Goal: Information Seeking & Learning: Find contact information

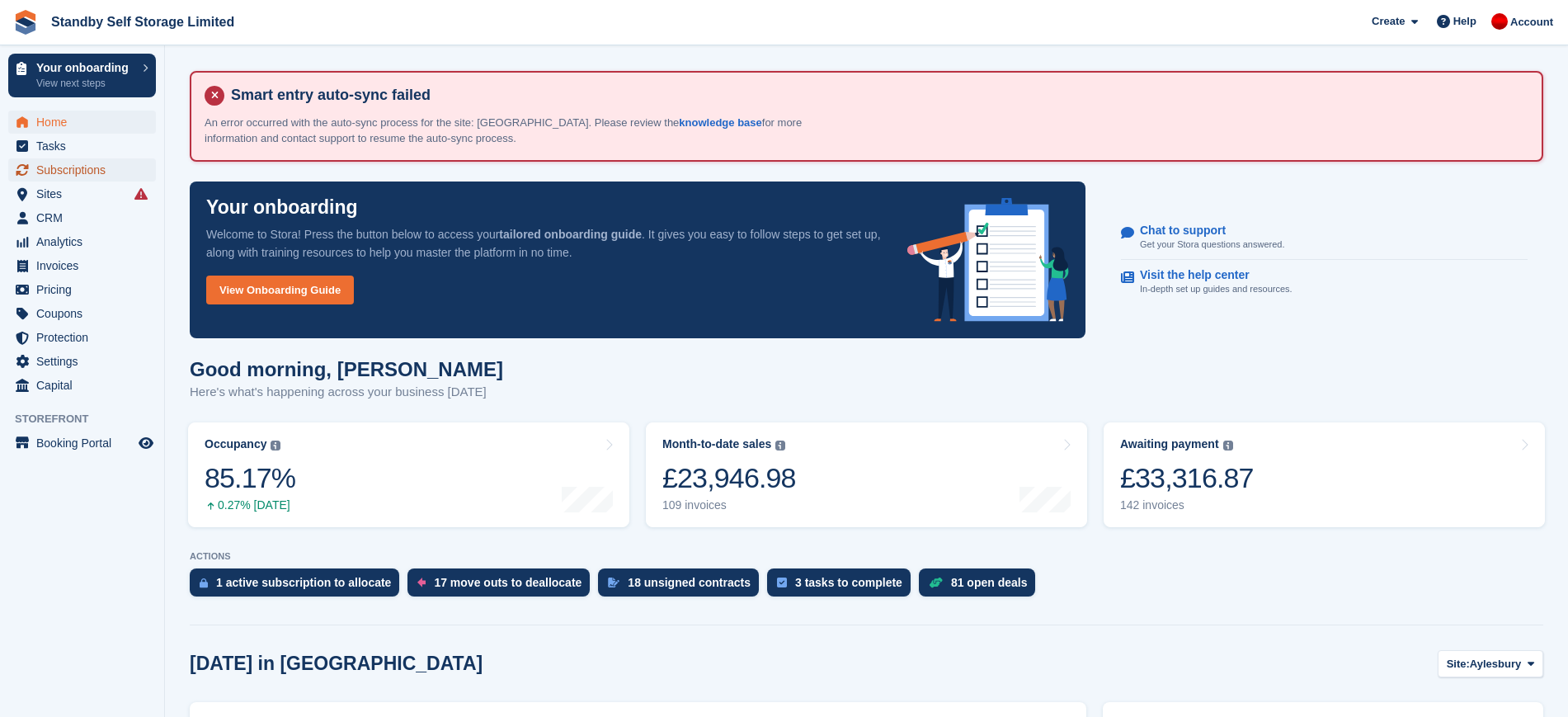
click at [89, 170] on span "Subscriptions" at bounding box center [86, 170] width 99 height 23
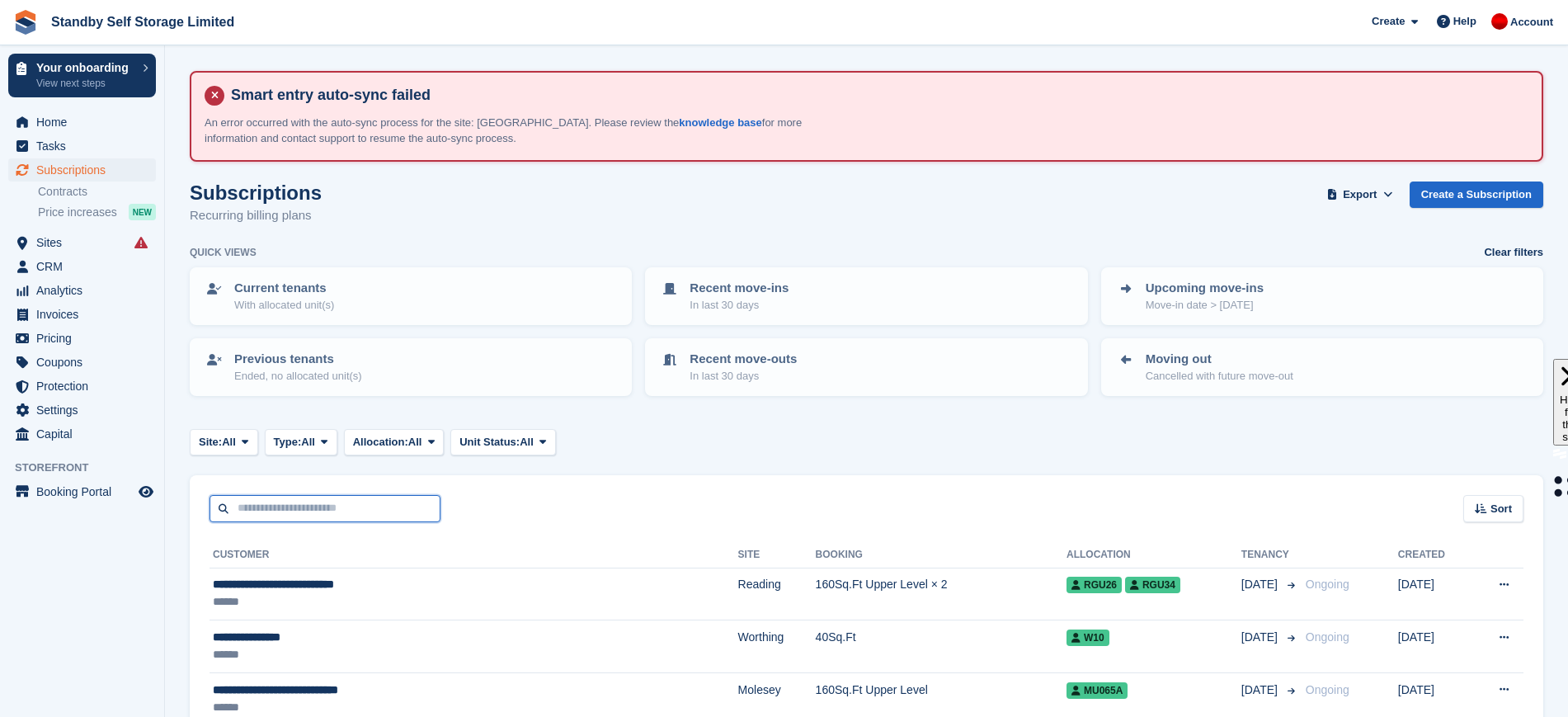
click at [339, 507] on input "text" at bounding box center [324, 509] width 231 height 27
type input "*****"
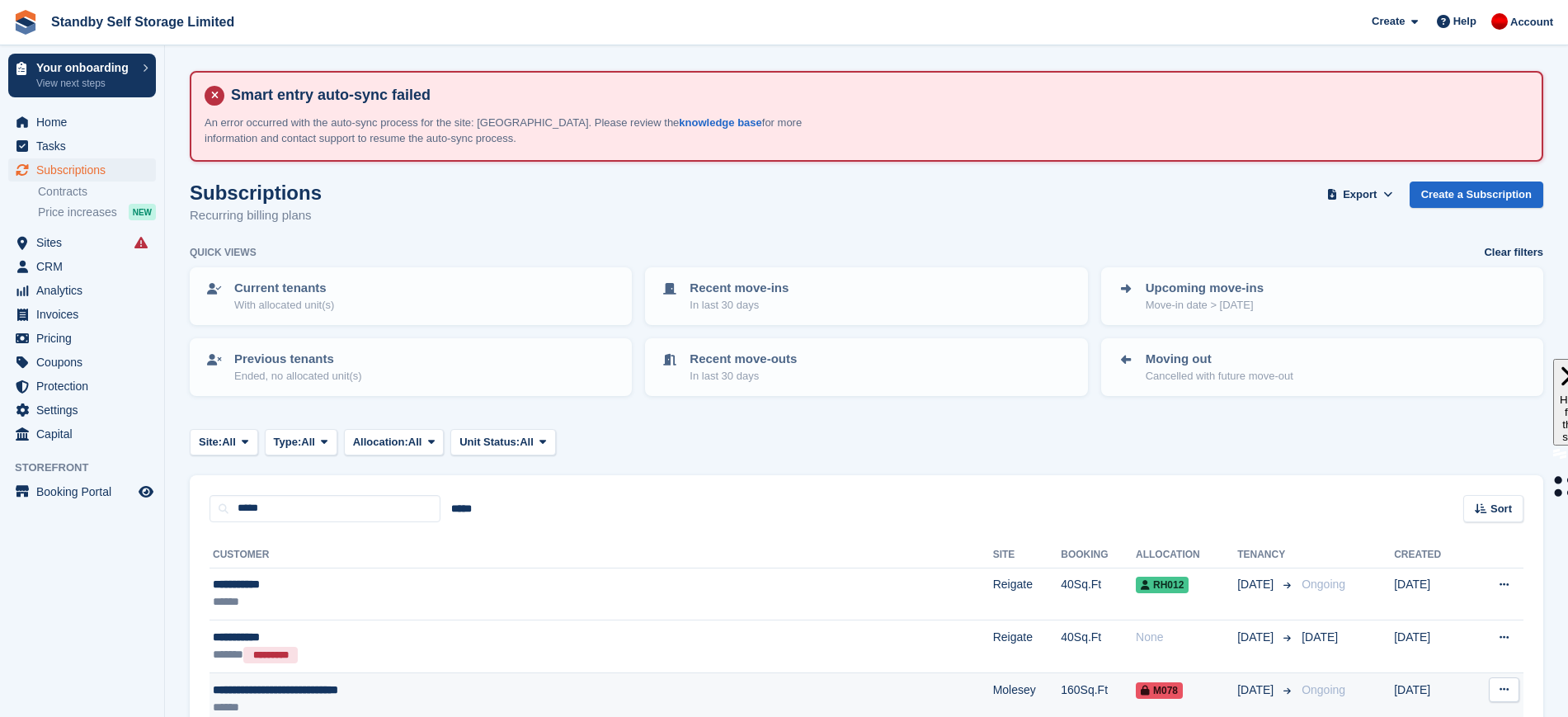
click at [541, 699] on div "******" at bounding box center [459, 707] width 492 height 18
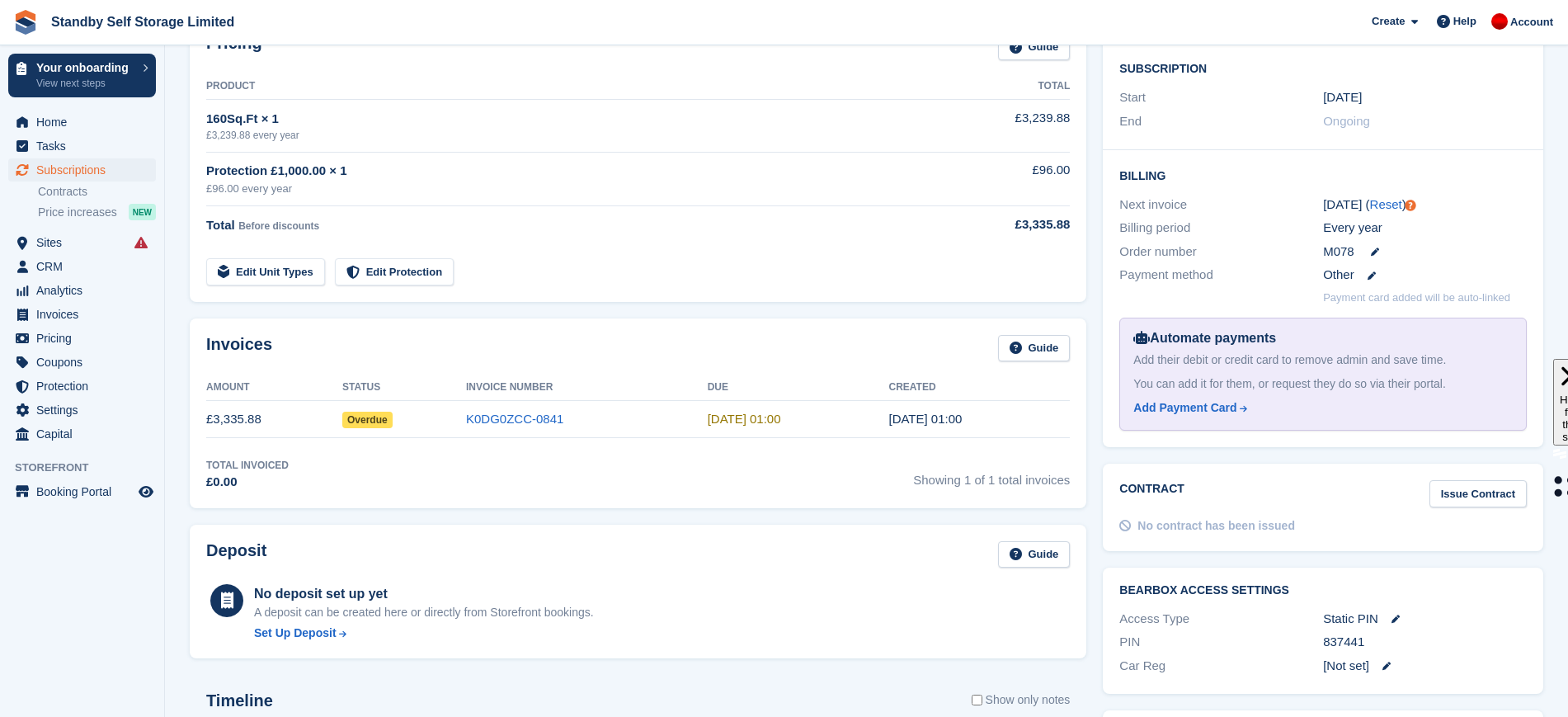
scroll to position [435, 0]
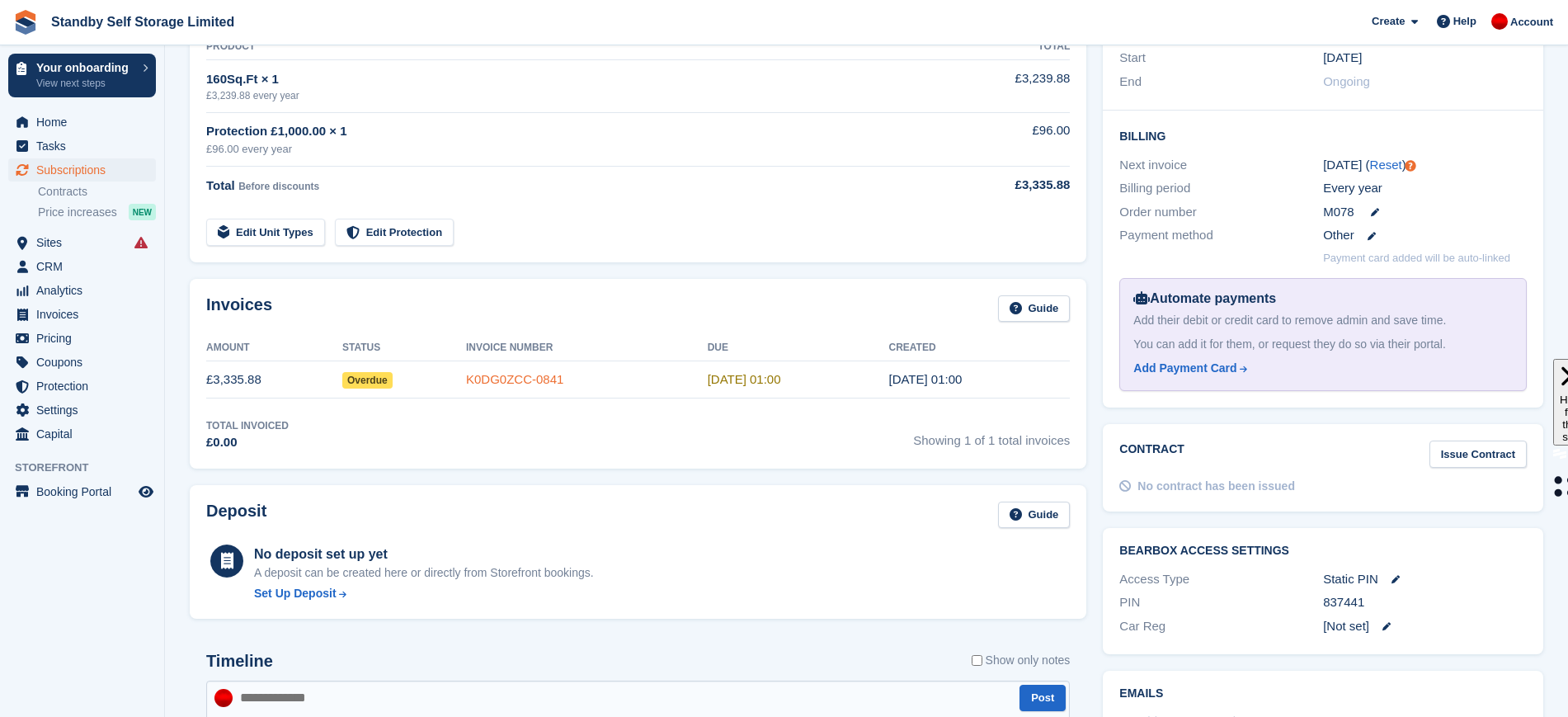
click at [510, 379] on link "K0DG0ZCC-0841" at bounding box center [515, 379] width 97 height 14
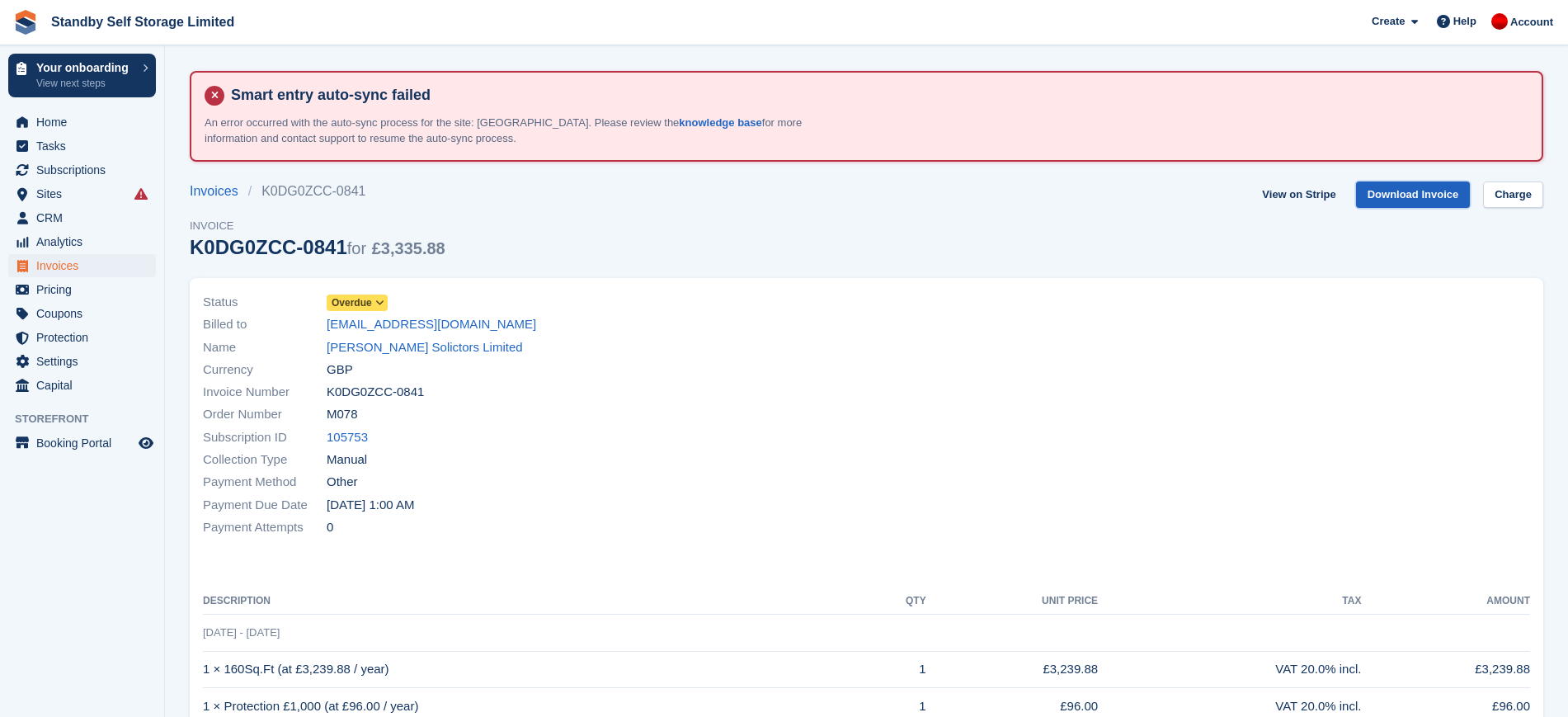
click at [1433, 192] on link "Download Invoice" at bounding box center [1413, 195] width 115 height 27
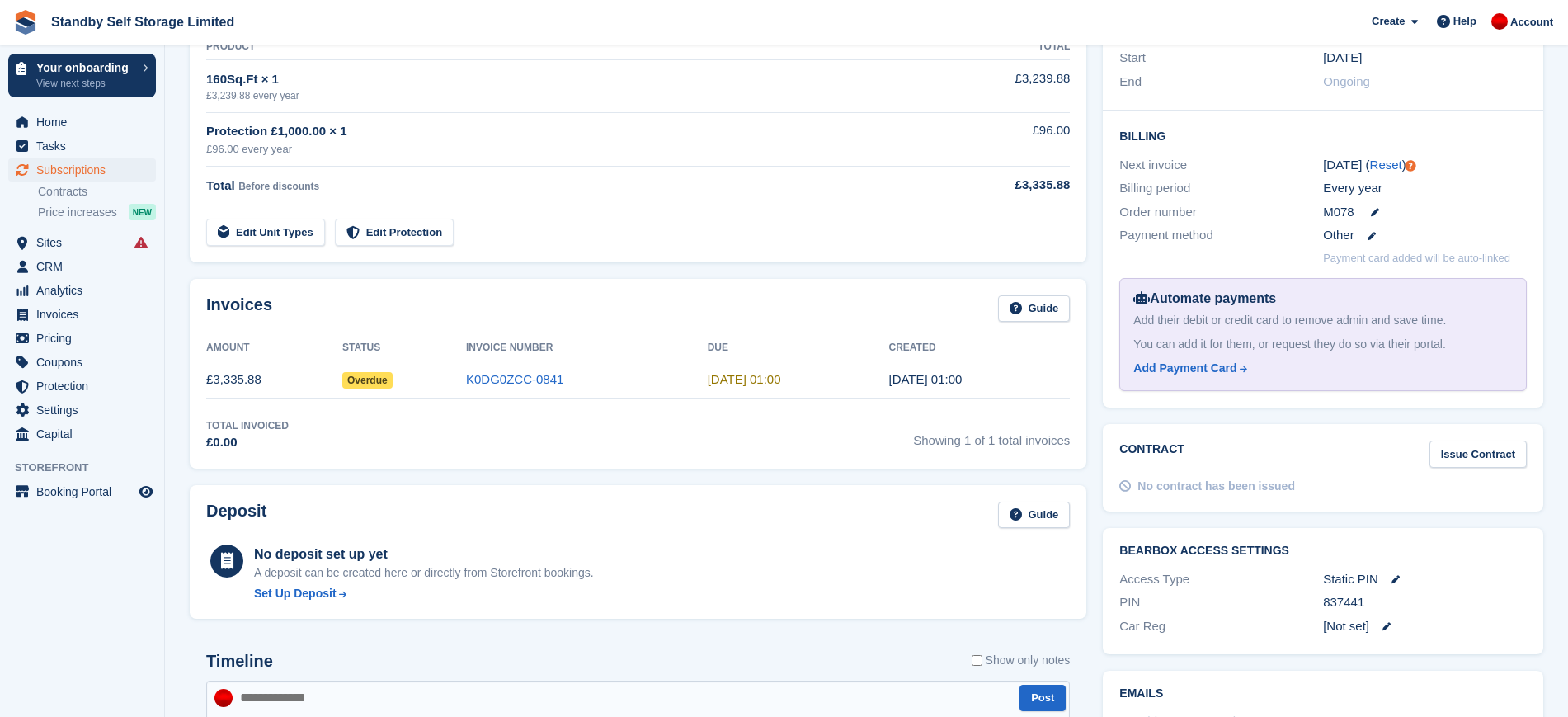
scroll to position [183, 0]
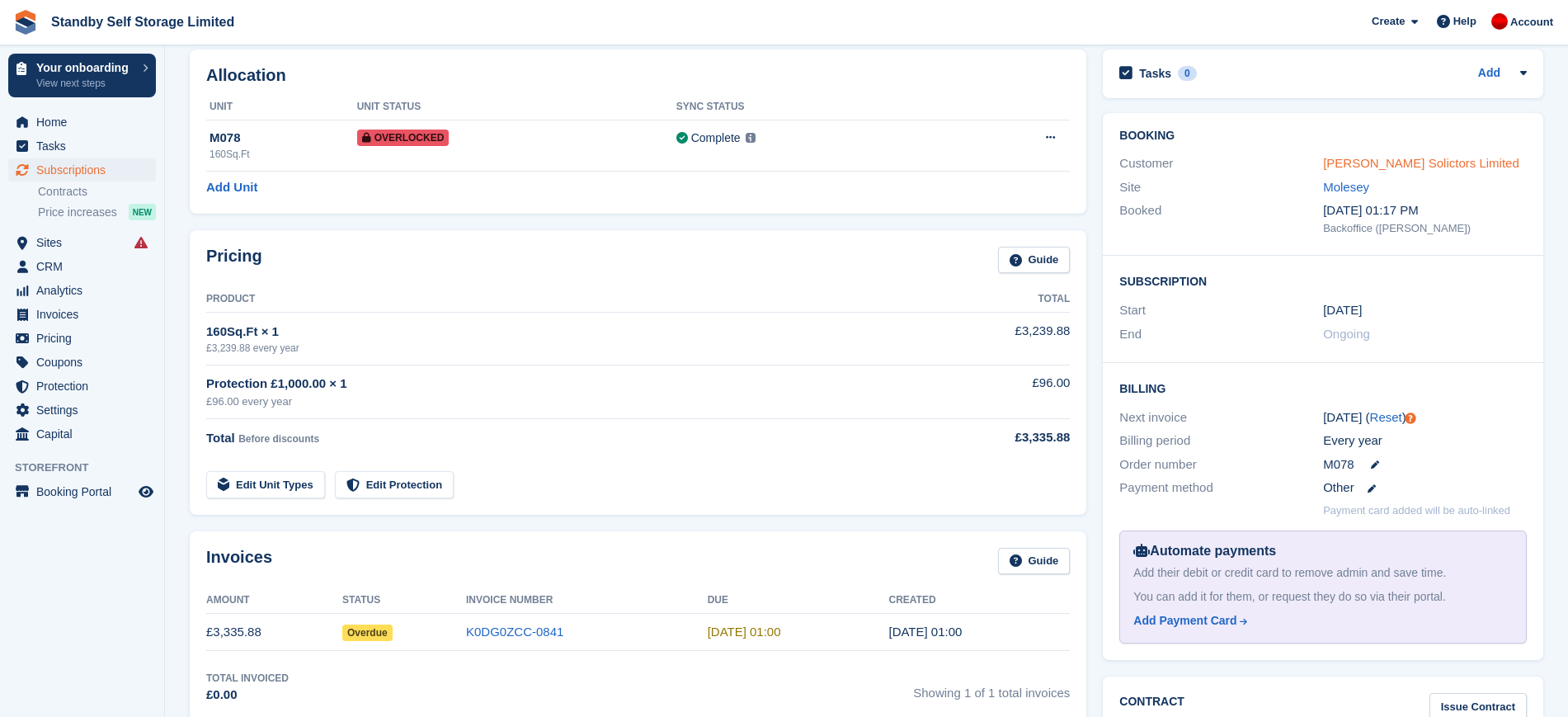
click at [1421, 162] on link "[PERSON_NAME] Solictors Limited" at bounding box center [1422, 163] width 197 height 14
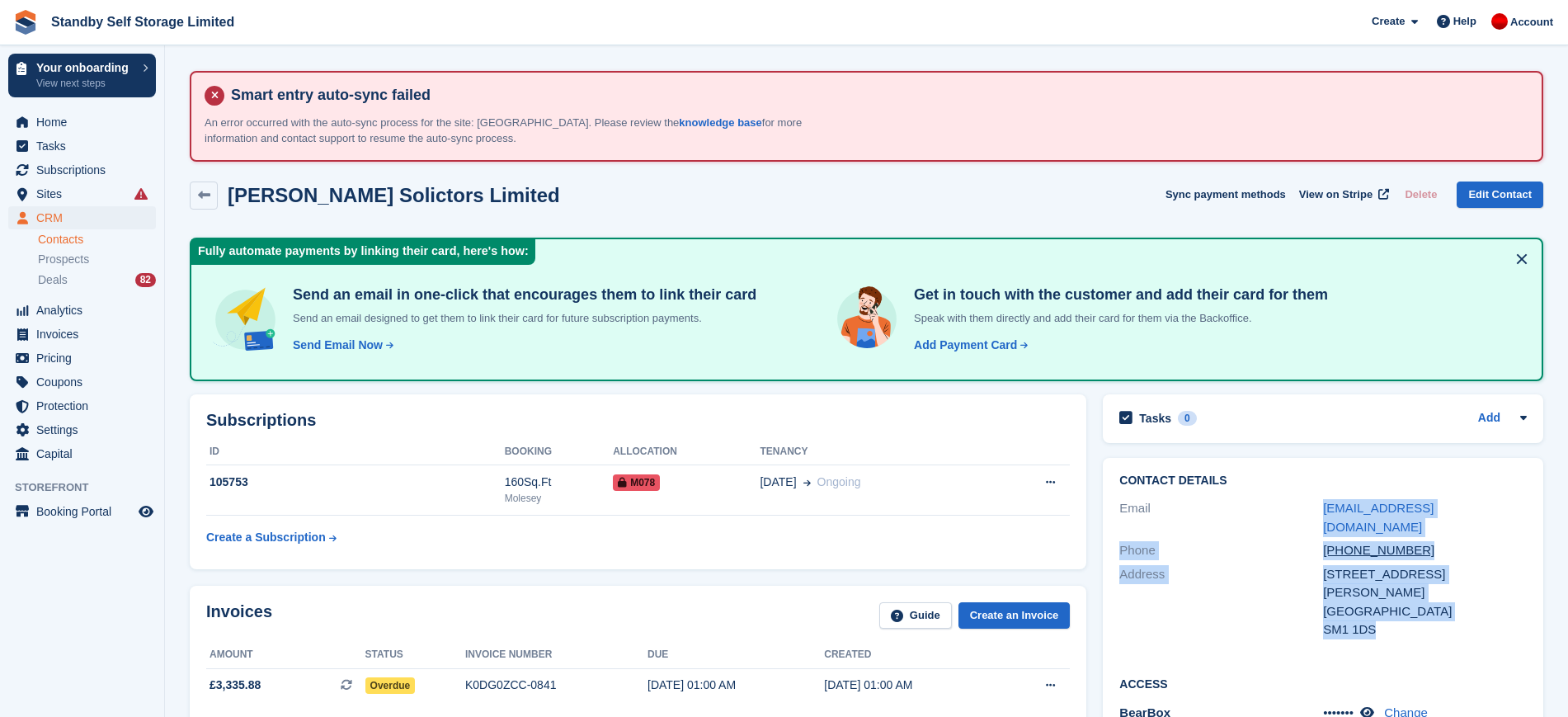
drag, startPoint x: 1410, startPoint y: 610, endPoint x: 1319, endPoint y: 503, distance: 140.5
click at [1319, 503] on div "Contact Details Email [EMAIL_ADDRESS][DOMAIN_NAME] Phone [PHONE_NUMBER] Address…" at bounding box center [1323, 558] width 440 height 201
click at [1290, 509] on div "Email" at bounding box center [1220, 517] width 204 height 37
drag, startPoint x: 1319, startPoint y: 506, endPoint x: 1382, endPoint y: 612, distance: 123.3
click at [1382, 612] on div "Contact Details Email [EMAIL_ADDRESS][DOMAIN_NAME] Phone [PHONE_NUMBER] Address…" at bounding box center [1323, 558] width 440 height 201
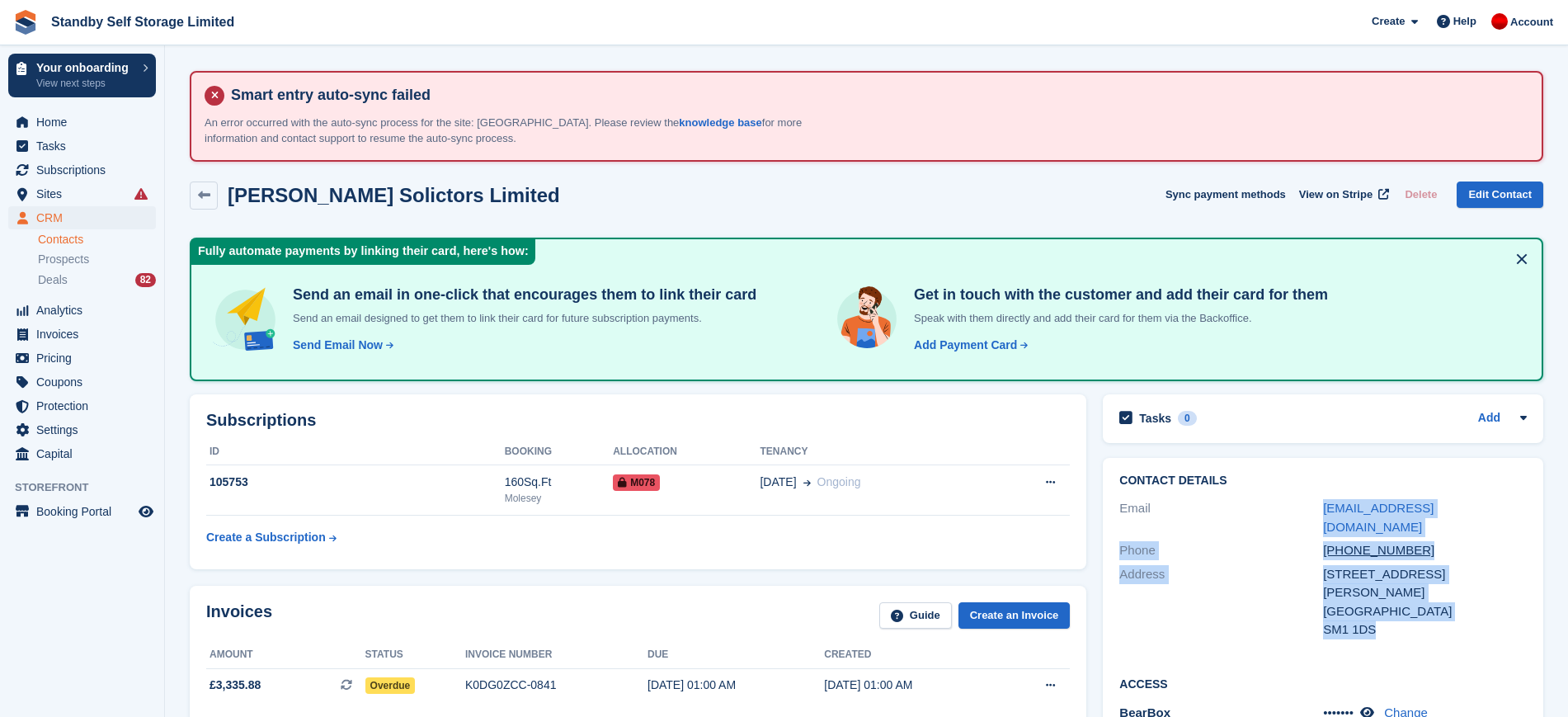
click at [1464, 628] on div "Contact Details Email [EMAIL_ADDRESS][DOMAIN_NAME] Phone [PHONE_NUMBER] Address…" at bounding box center [1323, 558] width 440 height 201
drag, startPoint x: 1426, startPoint y: 614, endPoint x: 1317, endPoint y: 558, distance: 122.5
click at [1317, 563] on div "Address [STREET_ADDRESS] [GEOGRAPHIC_DATA] [GEOGRAPHIC_DATA] SM1 1DS" at bounding box center [1323, 602] width 407 height 79
copy div "[STREET_ADDRESS][PERSON_NAME]"
drag, startPoint x: 634, startPoint y: 197, endPoint x: 229, endPoint y: 194, distance: 405.0
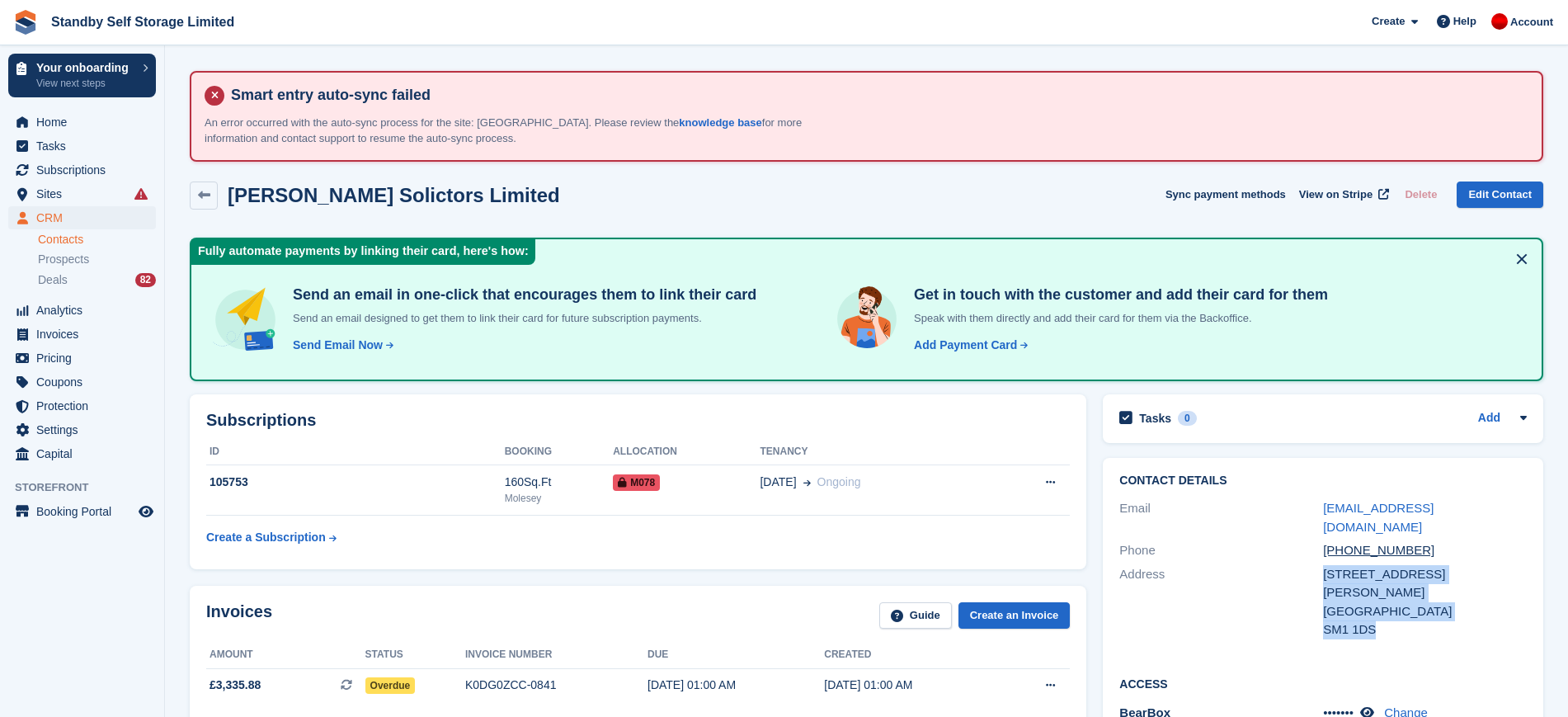
click at [229, 194] on div "[PERSON_NAME] Solictors Limited Sync payment methods View on Stripe Delete Edit…" at bounding box center [867, 195] width 1354 height 28
copy h2 "[PERSON_NAME] Solictors Limited"
